Goal: Information Seeking & Learning: Find specific fact

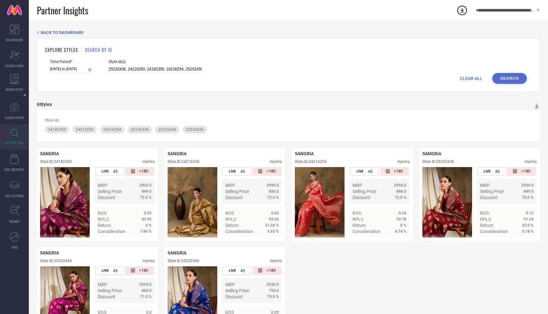
scroll to position [36, 0]
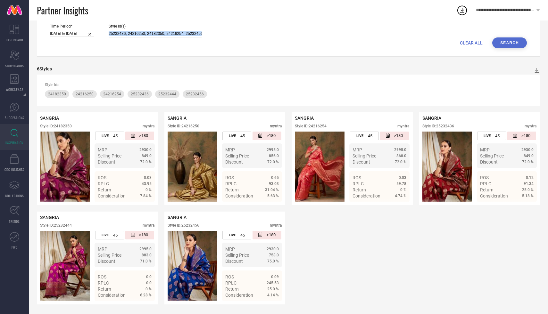
click at [148, 29] on div "Style Id(s) 25232436, 24216250, 24182350, 24216254, 25232456, 25232444" at bounding box center [155, 30] width 93 height 13
click at [154, 32] on input "25232436, 24216250, 24182350, 24216254, 25232456, 25232444" at bounding box center [155, 33] width 93 height 7
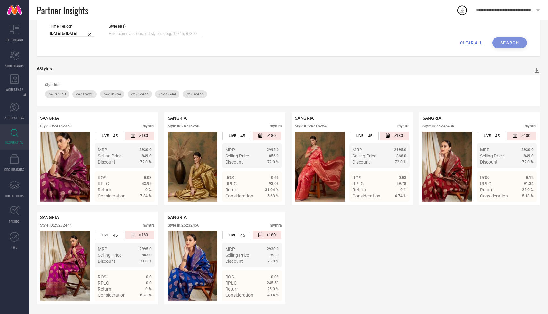
paste input "36364196, 36238063, 36238062"
type input "36364196, 36238063, 36238062"
click at [503, 46] on button "Search" at bounding box center [509, 42] width 35 height 11
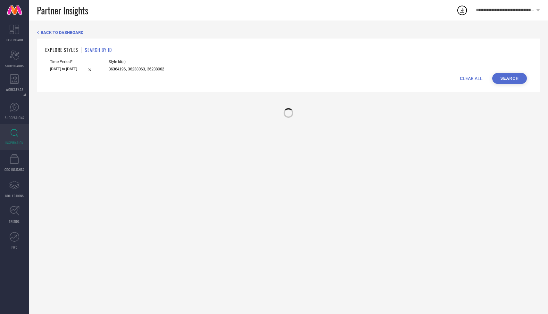
scroll to position [0, 0]
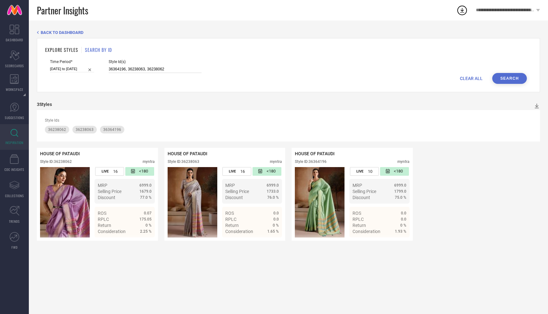
click at [144, 70] on input "36364196, 36238063, 36238062" at bounding box center [155, 69] width 93 height 7
paste input "31320860, 34351465, 31320859, 26947864, 30745488, 32009441, 29860457, 30902463,…"
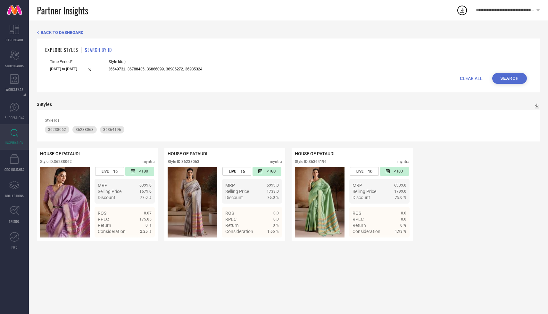
type input "31320860, 34351465, 31320859, 26947864, 30745488, 32009441, 29860457, 30902463,…"
click at [516, 68] on div "Time Period* [DATE] to [DATE] Style Id(s) 31320860, 34351465, 31320859, 2694786…" at bounding box center [288, 66] width 477 height 13
click at [509, 77] on button "Search" at bounding box center [509, 78] width 35 height 11
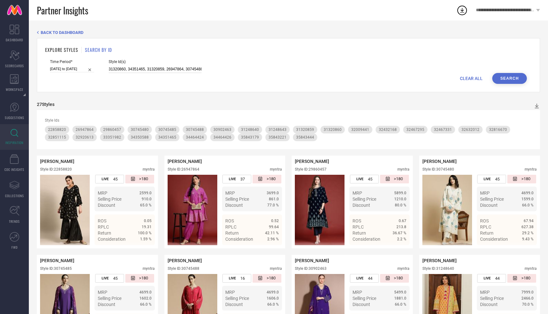
click at [158, 70] on input "31320860, 34351465, 31320859, 26947864, 30745488, 32009441, 29860457, 30902463,…" at bounding box center [155, 69] width 93 height 7
paste input "33560663, 36816085, 33702557, 23502200, 33560657, 36689958, 36689921, 36689969,…"
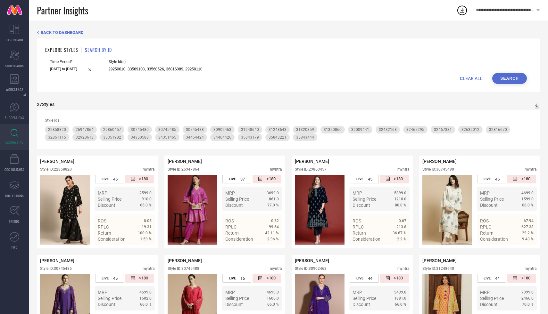
click at [515, 71] on div "Time Period* [DATE] to [DATE] Style Id(s) 33560663, 36816085, 33702557, 2350220…" at bounding box center [288, 66] width 477 height 13
click at [504, 81] on button "Search" at bounding box center [509, 78] width 35 height 11
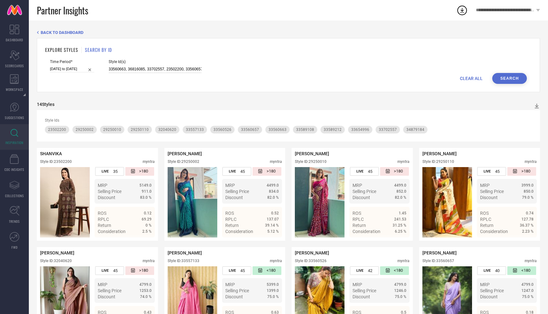
click at [133, 66] on input "33560663, 36816085, 33702557, 23502200, 33560657, 36689958, 36689921, 36689969,…" at bounding box center [155, 69] width 93 height 7
paste input "23399326, 35954712, 35771874, 34497419, 24890510, 34497403, 34497412, 34299953,…"
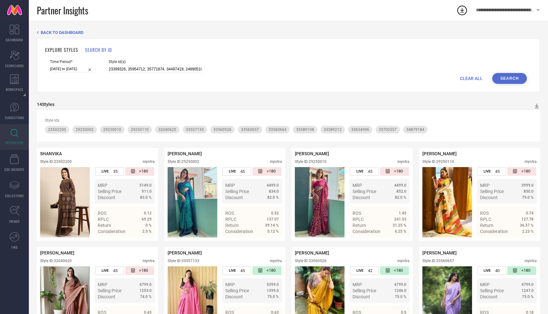
click at [515, 75] on button "Search" at bounding box center [509, 78] width 35 height 11
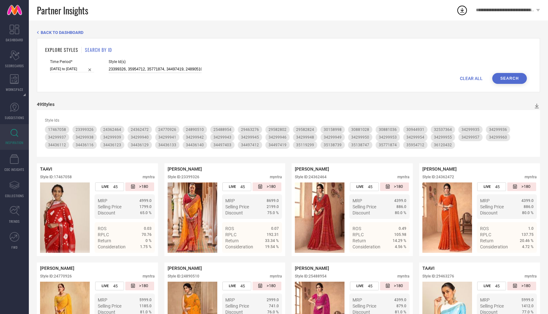
click at [129, 67] on input "23399326, 35954712, 35771874, 34497419, 24890510, 34497403, 34497412, 34299953,…" at bounding box center [155, 69] width 93 height 7
paste input "33272417, 23925354, 23925352, 32129811, 22214398, 33907640, 33488520, 14994510,…"
click at [507, 74] on button "Search" at bounding box center [509, 78] width 35 height 11
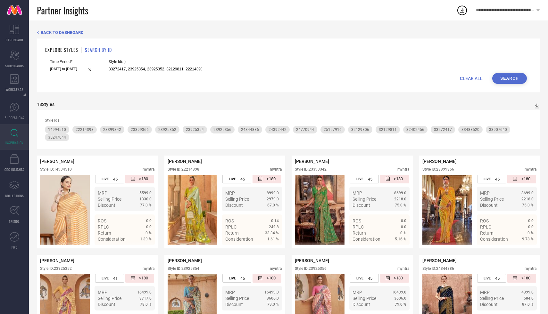
click at [132, 70] on input "33272417, 23925354, 23925352, 32129811, 22214398, 33907640, 33488520, 14994510,…" at bounding box center [155, 69] width 93 height 7
paste input "0266690, 75952115, 54987927, 51308276, 44715740, 19009558, 28659497, 79013424, …"
click at [504, 80] on button "Search" at bounding box center [509, 78] width 35 height 11
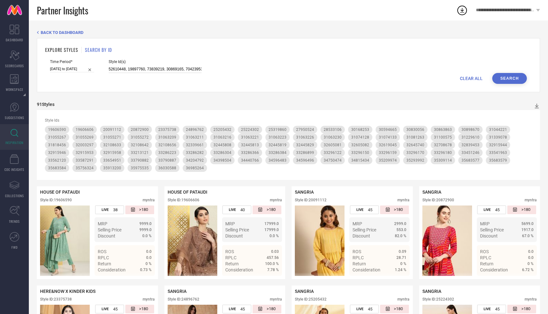
click at [123, 66] on input at bounding box center [155, 69] width 93 height 7
paste input "24825396, 21296504, 36836115, 34534703, 27213494, 30997752, 36836171, 20700830,…"
click at [511, 80] on button "Search" at bounding box center [509, 78] width 35 height 11
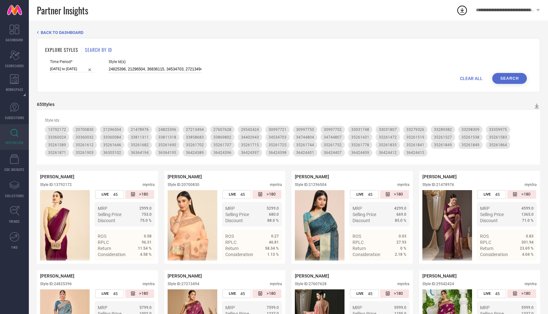
click at [125, 67] on input "24825396, 21296504, 36836115, 34534703, 27213494, 30997752, 36836171, 20700830,…" at bounding box center [155, 69] width 93 height 7
paste input "5823444, 32853483, 32853669, 32837582, 31310291, 32570800, 36689937, 32193083, …"
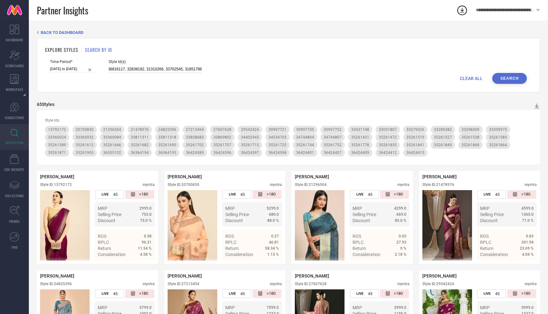
type input "25823444, 32853483, 32853669, 32837582, 31310291, 32570800, 36689937, 32193083,…"
click at [506, 79] on button "Search" at bounding box center [509, 78] width 35 height 11
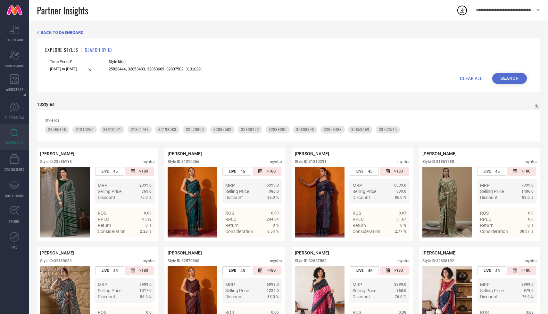
click at [150, 66] on input "25823444, 32853483, 32853669, 32837582, 31310291, 32570800, 36689937, 32193083,…" at bounding box center [155, 69] width 93 height 7
paste input "33560663, 36816085, 33702557, 23502200, 33560657, 36689958, 36689921, 36689969,…"
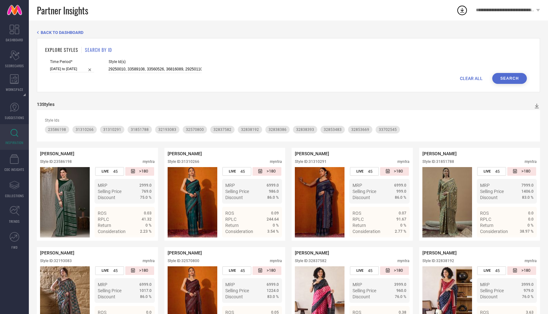
click at [497, 81] on button "Search" at bounding box center [509, 78] width 35 height 11
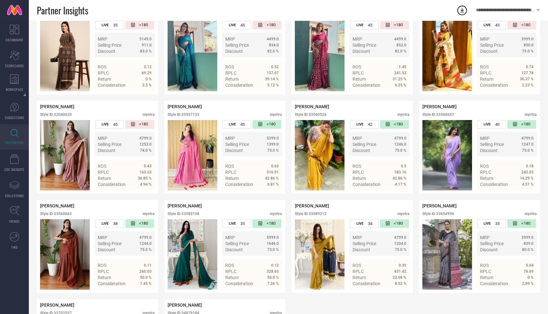
scroll to position [0, 0]
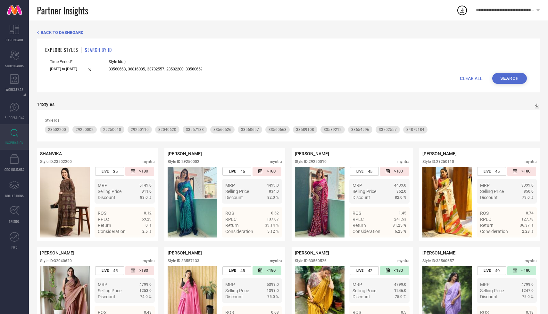
click at [146, 66] on input "33560663, 36816085, 33702557, 23502200, 33560657, 36689958, 36689921, 36689969,…" at bounding box center [155, 69] width 93 height 7
paste input "4754915, 22968044, 36162050, 32699077, 34502983, 34572225, 34572621, 34754924, …"
click at [515, 80] on button "Search" at bounding box center [509, 78] width 35 height 11
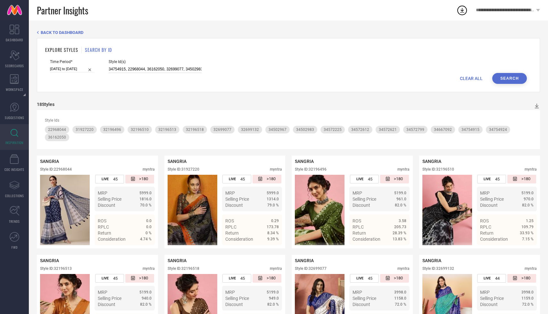
click at [127, 70] on input "34754915, 22968044, 36162050, 32699077, 34502983, 34572225, 34572621, 34754924,…" at bounding box center [155, 69] width 93 height 7
paste input "23399326, 35954712, 35771874, 34497419, 24890510, 34497403, 34497412, 34299953,…"
click at [506, 81] on button "Search" at bounding box center [509, 78] width 35 height 11
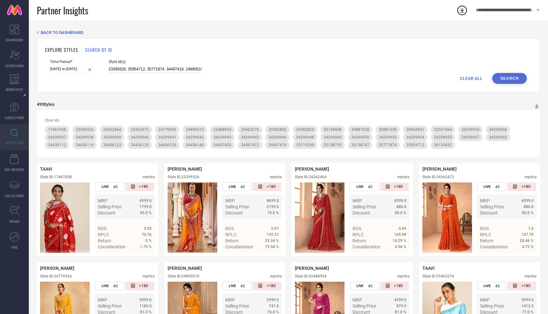
click at [125, 70] on input "23399326, 35954712, 35771874, 34497419, 24890510, 34497403, 34497412, 34299953,…" at bounding box center [155, 69] width 93 height 7
paste input "33655204, 32402478, 33655203, 33677327, 32969630, 35882083, 28786698, 32415315,…"
click at [499, 75] on button "Search" at bounding box center [509, 78] width 35 height 11
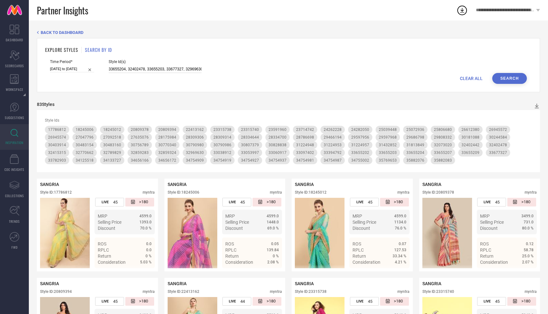
click at [146, 67] on input "33655204, 32402478, 33655203, 33677327, 32969630, 35882083, 28786698, 32415315,…" at bounding box center [155, 69] width 93 height 7
paste input "24825396, 21296504, 36836115, 34534703, 27213494, 30997752, 36836171, 20700830,…"
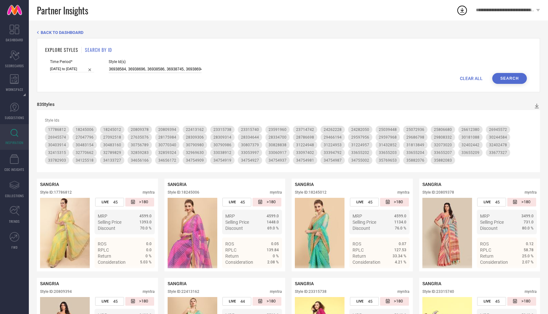
type input "24825396, 21296504, 36836115, 34534703, 27213494, 30997752, 36836171, 20700830,…"
click at [507, 74] on button "Search" at bounding box center [509, 78] width 35 height 11
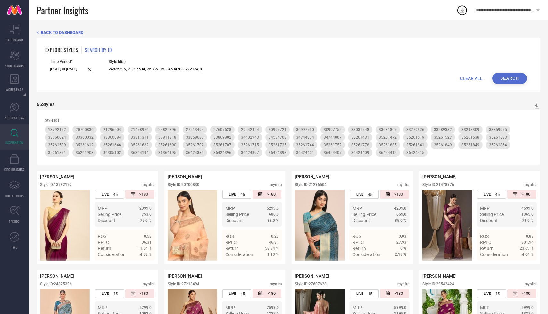
click at [500, 77] on button "Search" at bounding box center [509, 78] width 35 height 11
